Goal: Information Seeking & Learning: Learn about a topic

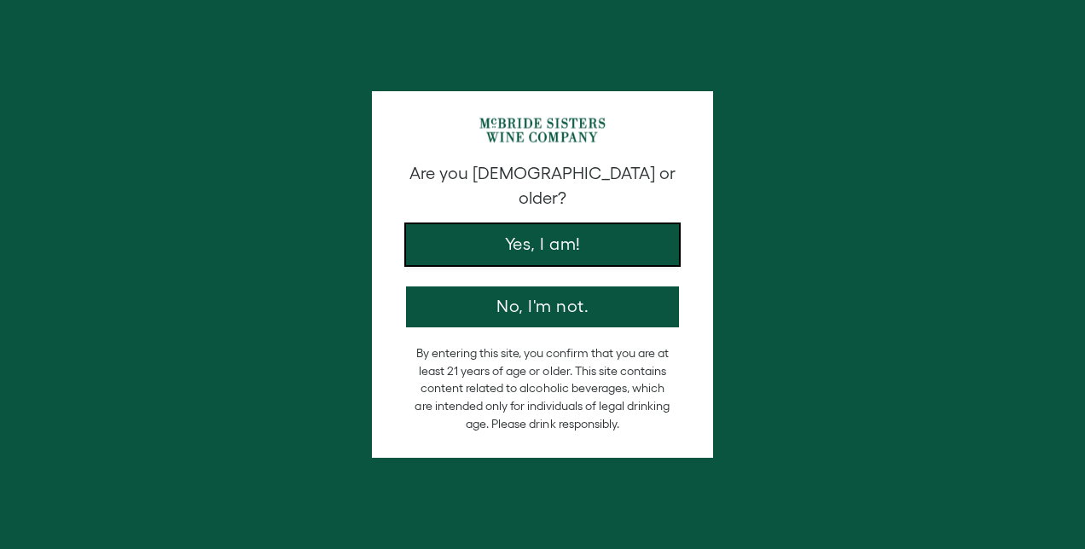
click at [571, 225] on button "Yes, I am!" at bounding box center [542, 244] width 273 height 41
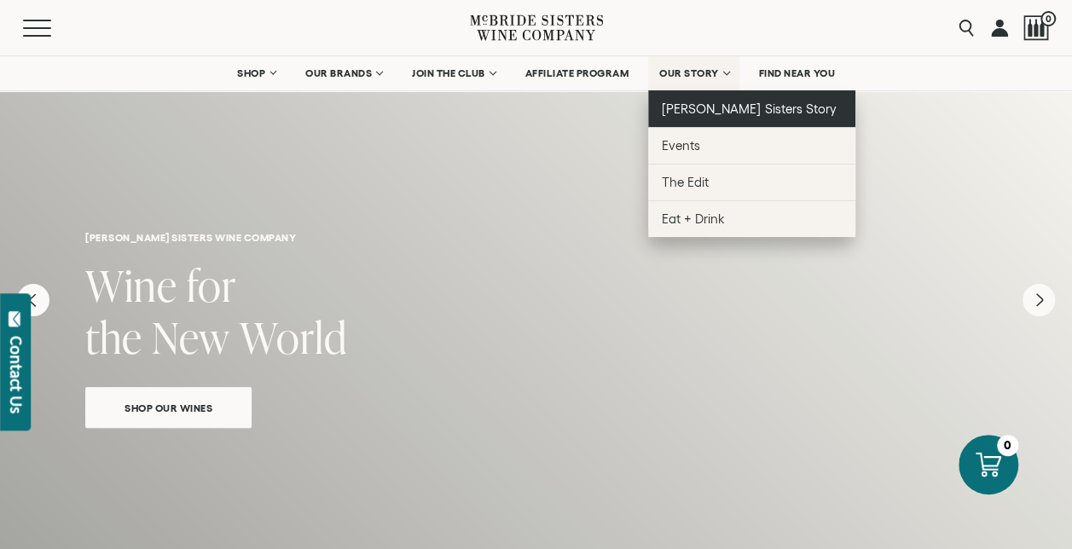
click at [697, 114] on span "[PERSON_NAME] Sisters Story" at bounding box center [749, 108] width 175 height 14
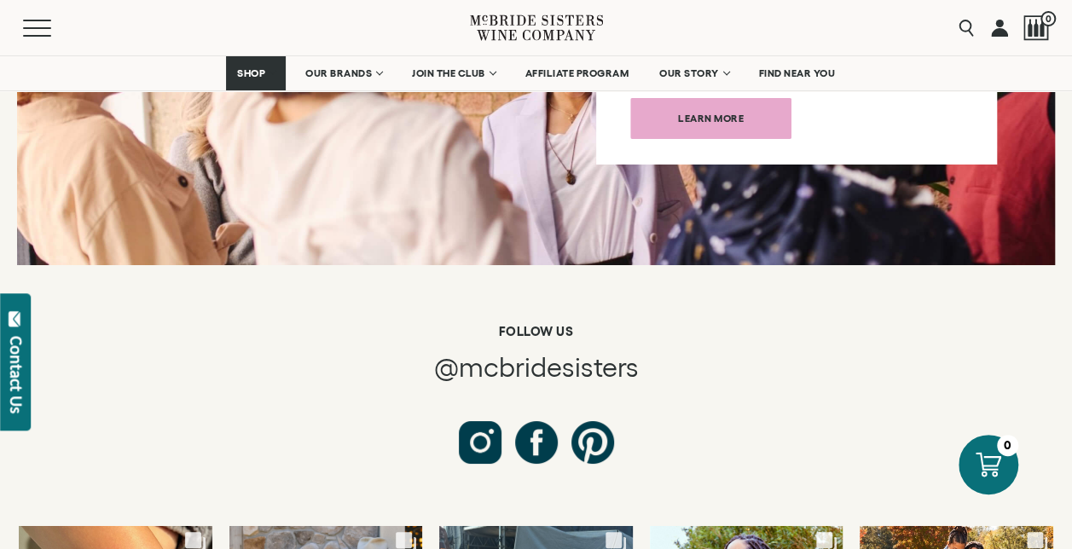
scroll to position [6482, 0]
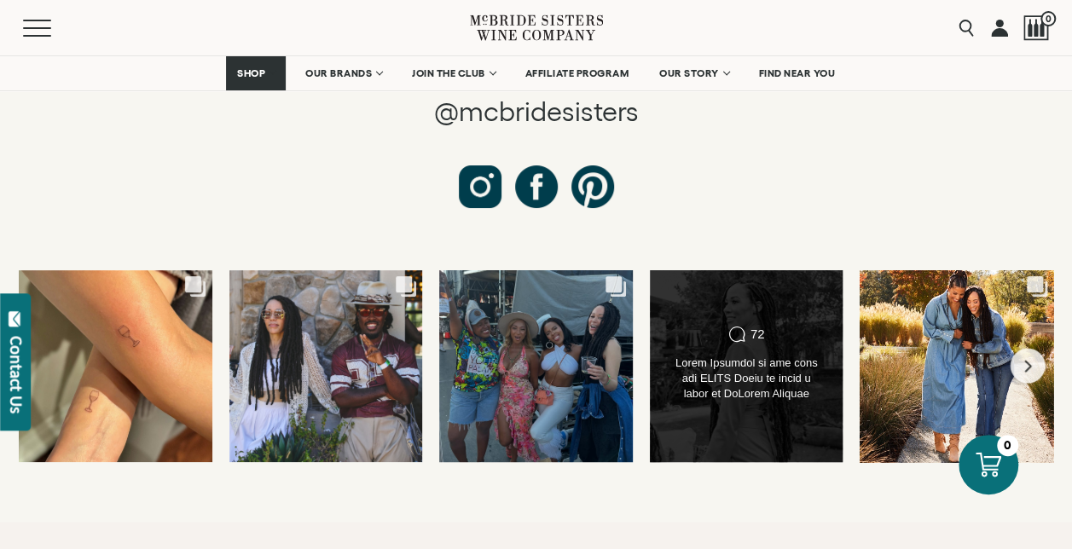
click at [778, 325] on div "Comments Count 72" at bounding box center [746, 366] width 195 height 194
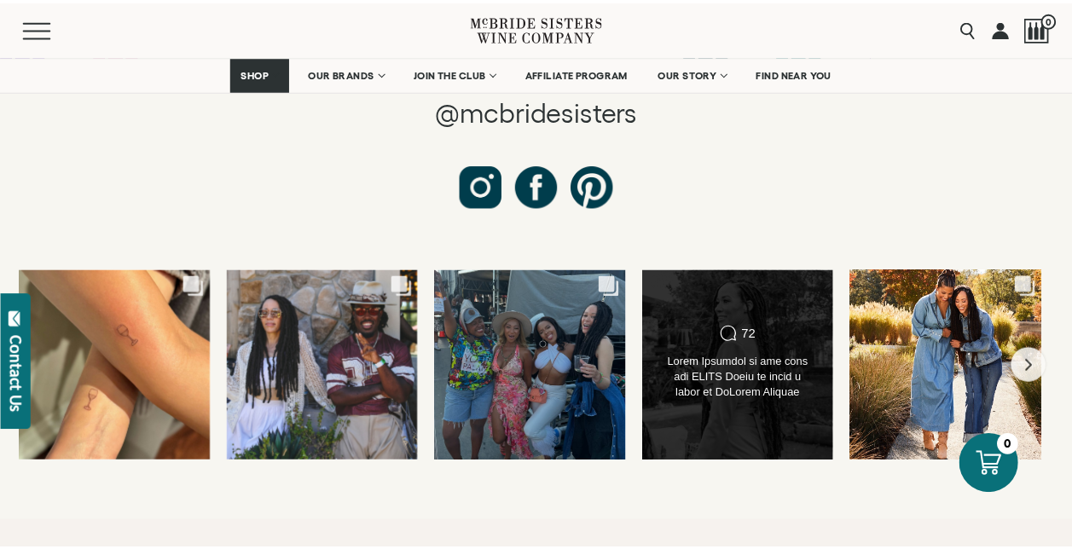
scroll to position [768, 0]
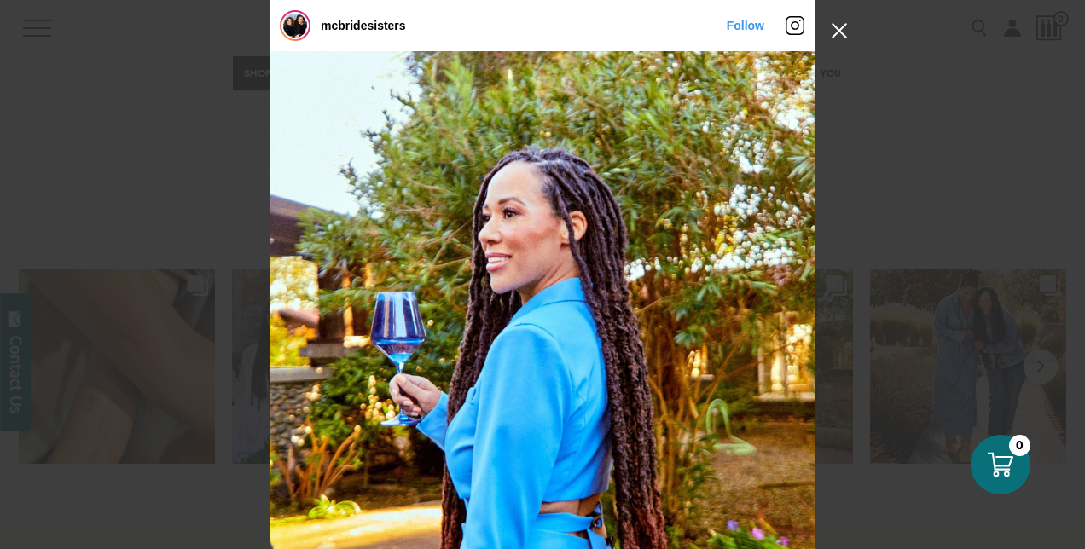
click at [837, 37] on button "Close Instagram Feed Popup" at bounding box center [839, 30] width 27 height 27
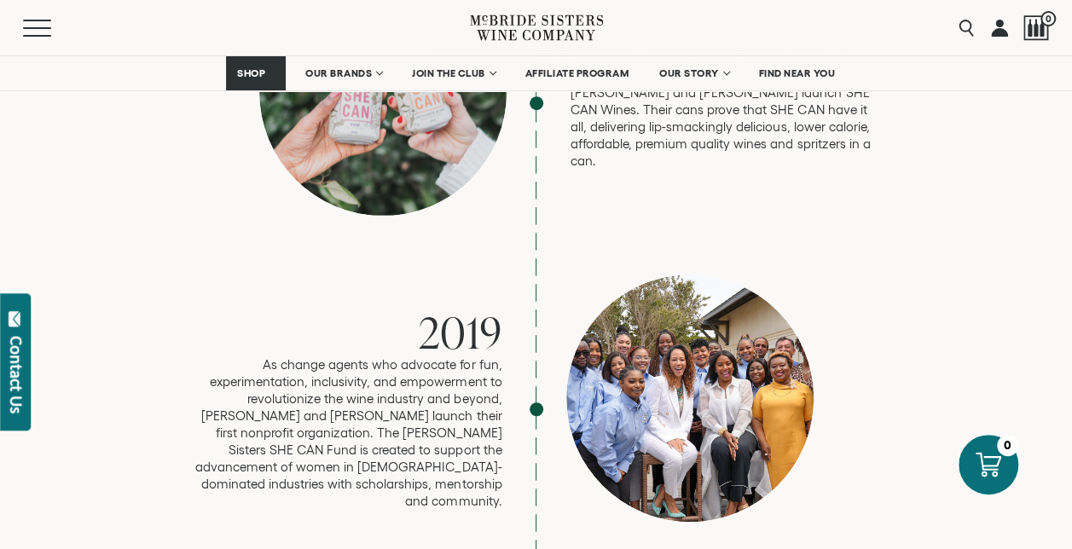
scroll to position [3763, 0]
